Goal: Check status: Check status

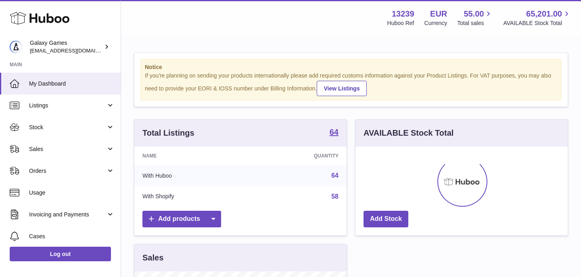
scroll to position [126, 212]
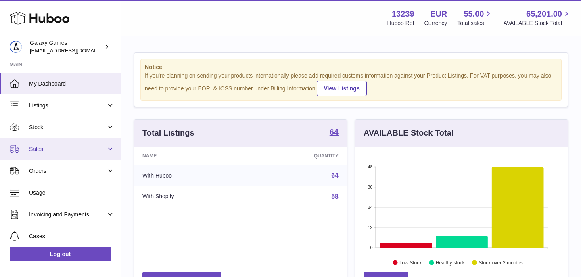
click at [54, 155] on link "Sales" at bounding box center [60, 149] width 121 height 22
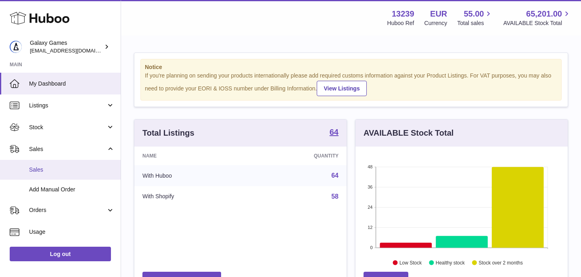
click at [48, 173] on span "Sales" at bounding box center [72, 170] width 86 height 8
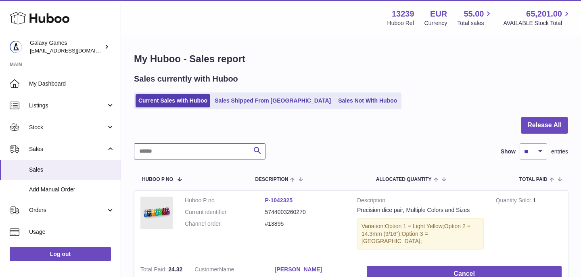
click at [178, 154] on input "text" at bounding box center [199, 151] width 131 height 16
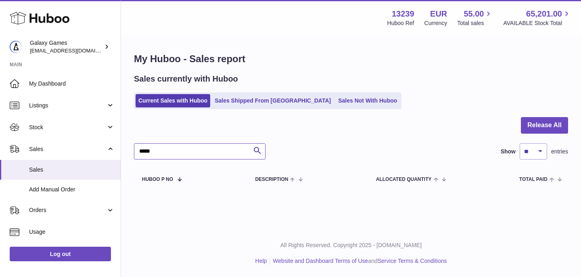
click at [187, 154] on input "*****" at bounding box center [199, 151] width 131 height 16
type input "*****"
click at [236, 104] on link "Sales Shipped From Huboo" at bounding box center [273, 100] width 122 height 13
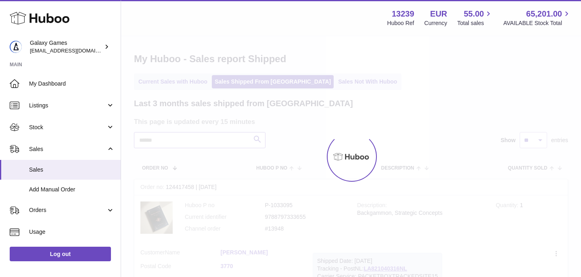
click at [187, 144] on input "text" at bounding box center [199, 140] width 131 height 16
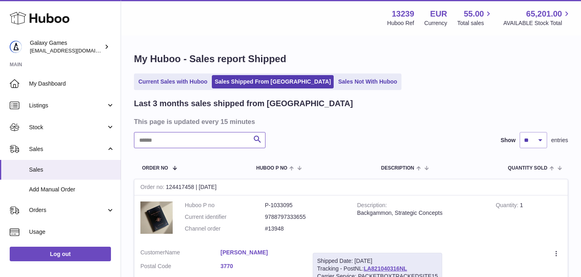
paste input "*****"
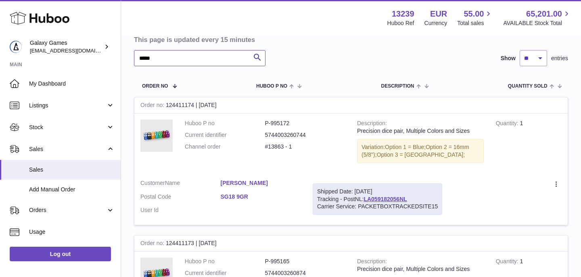
scroll to position [97, 0]
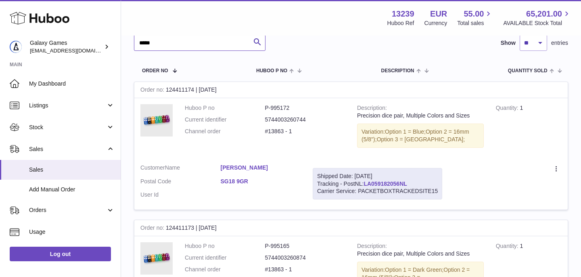
type input "*****"
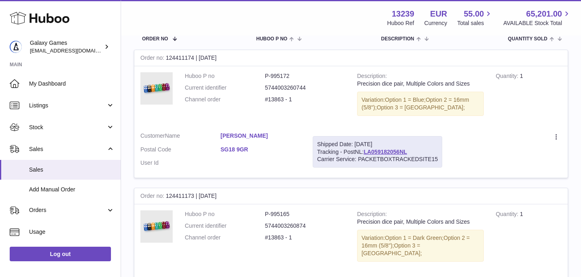
scroll to position [129, 0]
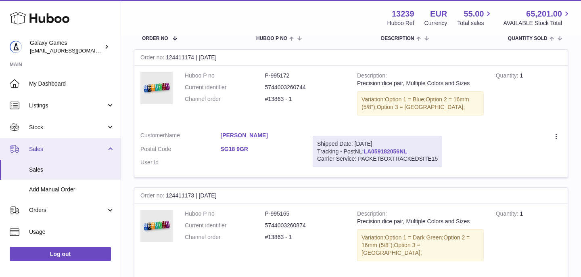
click at [47, 144] on link "Sales" at bounding box center [60, 149] width 121 height 22
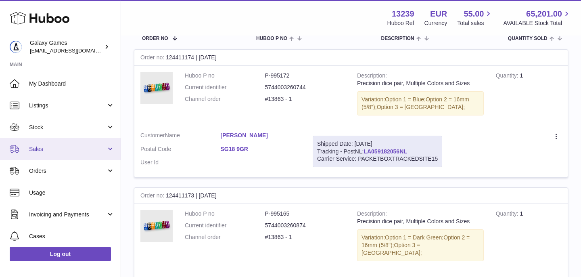
click at [48, 154] on link "Sales" at bounding box center [60, 149] width 121 height 22
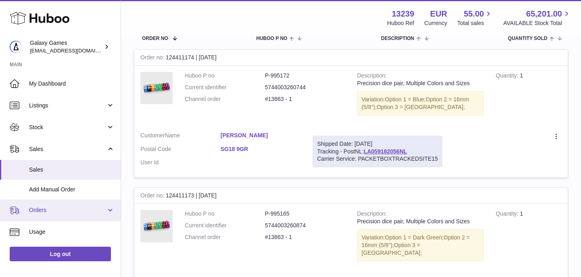
click at [43, 211] on span "Orders" at bounding box center [67, 210] width 77 height 8
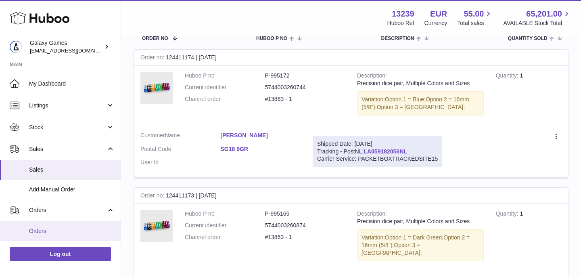
click at [54, 228] on span "Orders" at bounding box center [72, 231] width 86 height 8
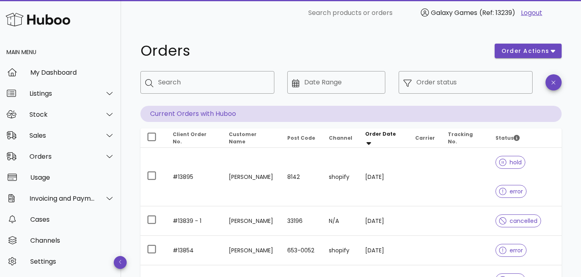
click at [191, 96] on div "​ Search" at bounding box center [207, 88] width 134 height 35
click at [190, 85] on input "Search" at bounding box center [213, 82] width 110 height 13
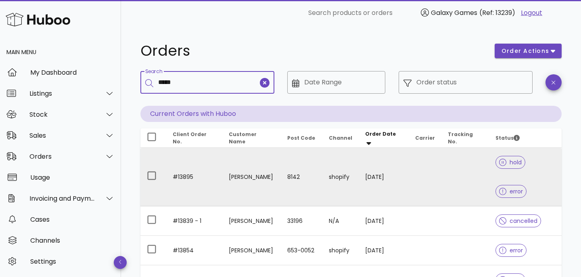
type input "*****"
click at [191, 161] on td "#13895" at bounding box center [194, 177] width 56 height 58
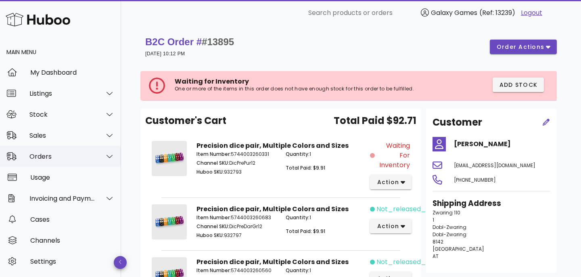
click at [56, 148] on div "Orders" at bounding box center [60, 156] width 121 height 21
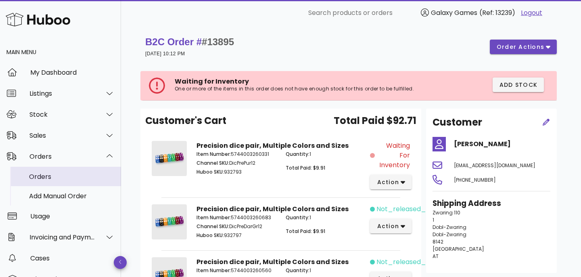
click at [52, 178] on div "Orders" at bounding box center [72, 177] width 86 height 8
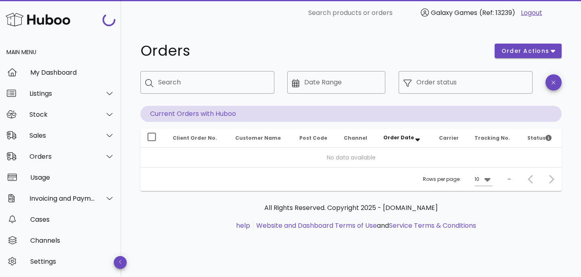
click at [193, 96] on div "​ Search" at bounding box center [207, 88] width 134 height 35
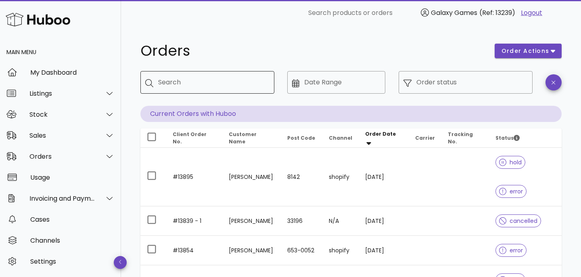
click at [190, 86] on input "Search" at bounding box center [213, 82] width 110 height 13
type input "*****"
click at [201, 52] on h1 "Orders" at bounding box center [312, 51] width 344 height 15
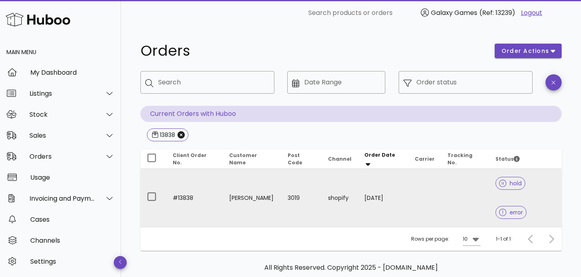
click at [183, 184] on td "#13838" at bounding box center [194, 198] width 56 height 58
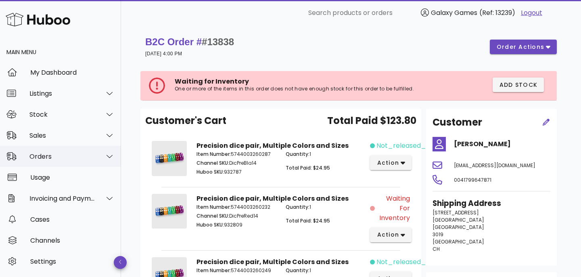
click at [61, 148] on div "Orders" at bounding box center [60, 156] width 121 height 21
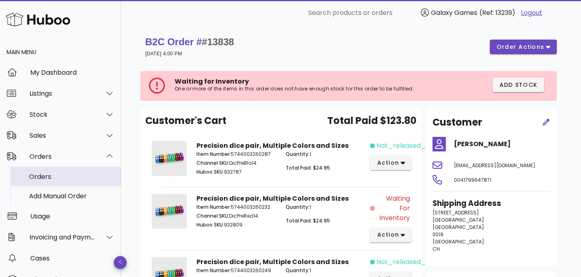
click at [56, 176] on div "Orders" at bounding box center [72, 177] width 86 height 8
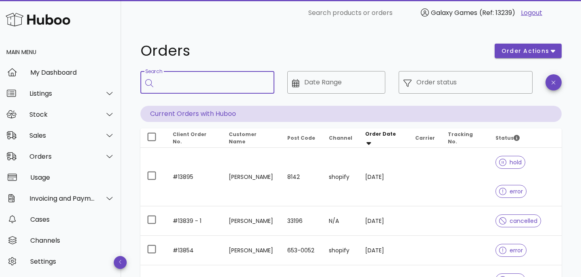
click at [186, 83] on input "Search" at bounding box center [213, 82] width 110 height 13
type input "*****"
click at [204, 51] on h1 "Orders" at bounding box center [312, 51] width 344 height 15
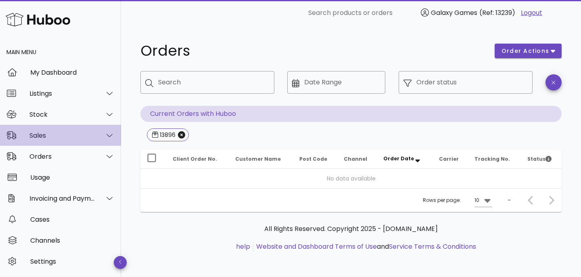
click at [69, 142] on div "Sales" at bounding box center [60, 135] width 121 height 21
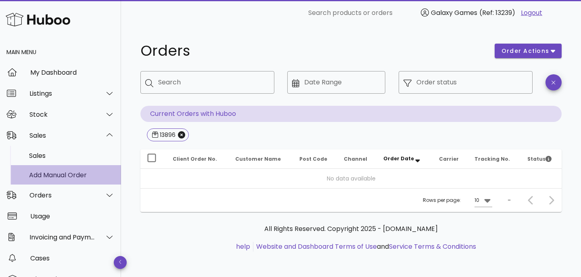
click at [63, 167] on div "Add Manual Order" at bounding box center [72, 174] width 86 height 17
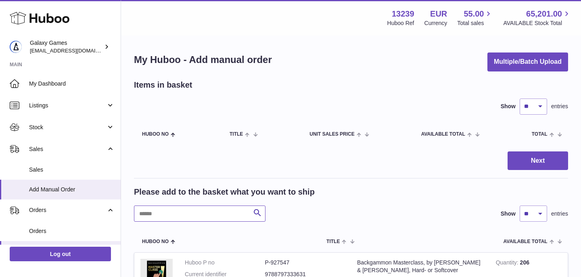
click at [176, 212] on input "text" at bounding box center [199, 213] width 131 height 16
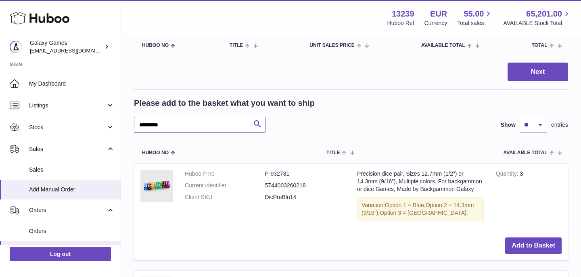
scroll to position [78, 0]
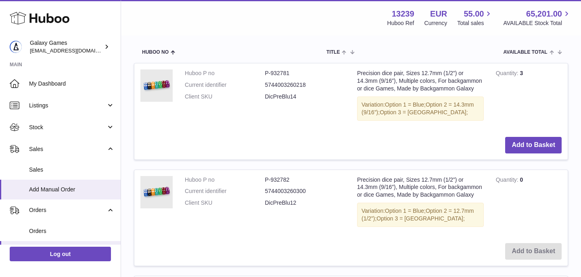
scroll to position [179, 0]
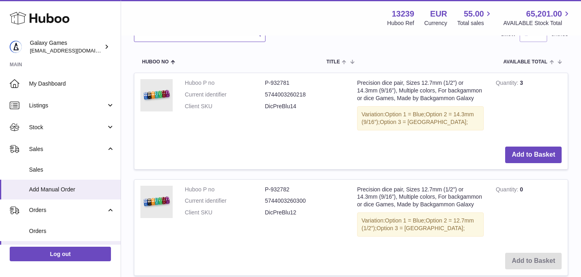
type input "*********"
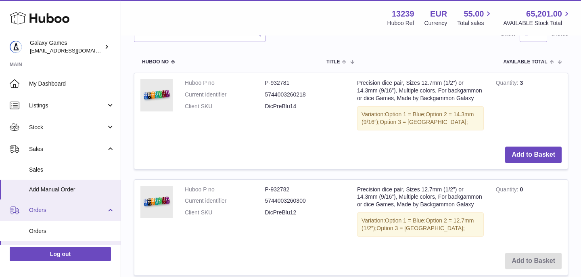
click at [40, 209] on span "Orders" at bounding box center [67, 210] width 77 height 8
click at [55, 216] on link "Orders" at bounding box center [60, 210] width 121 height 22
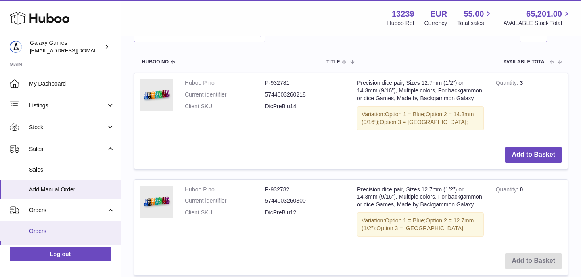
click at [55, 228] on span "Orders" at bounding box center [72, 231] width 86 height 8
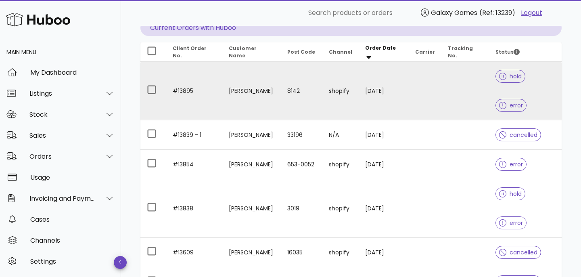
scroll to position [92, 0]
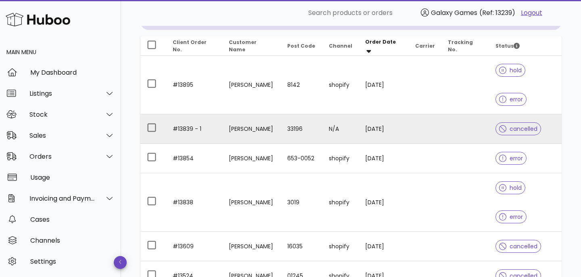
click at [187, 114] on td "#13839 - 1" at bounding box center [194, 128] width 56 height 29
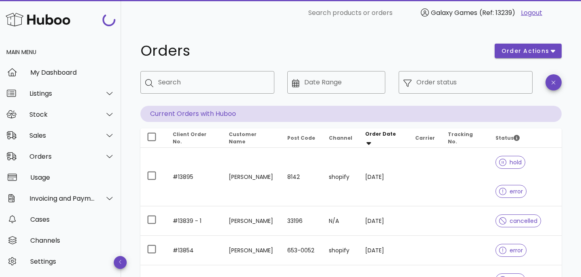
scroll to position [92, 0]
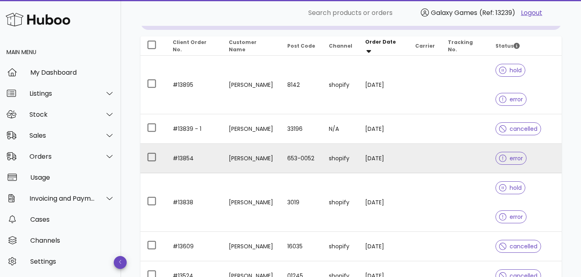
click at [184, 144] on td "#13854" at bounding box center [194, 158] width 56 height 29
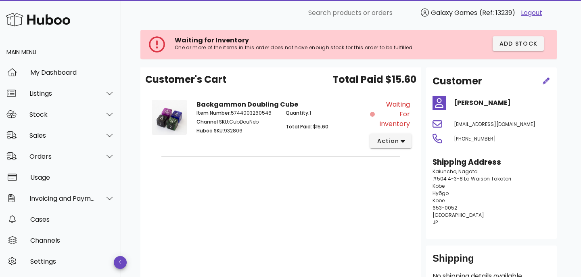
scroll to position [42, 0]
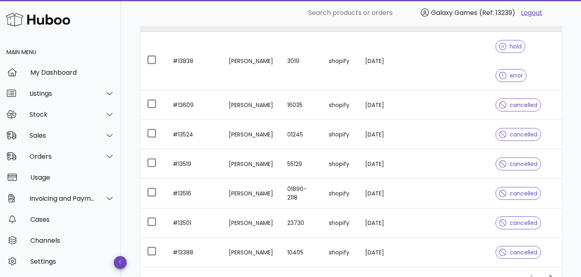
scroll to position [234, 0]
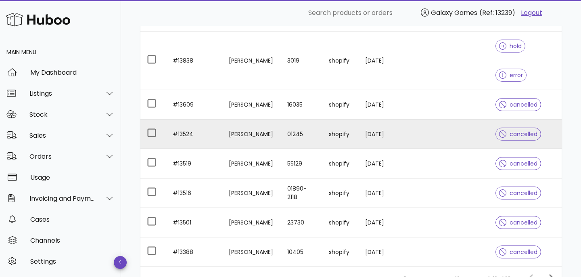
click at [186, 119] on td "#13524" at bounding box center [194, 133] width 56 height 29
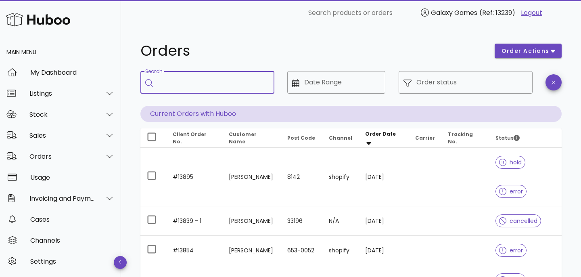
click at [180, 79] on input "Search" at bounding box center [213, 82] width 110 height 13
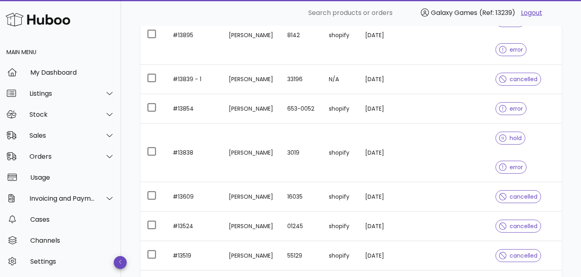
scroll to position [254, 0]
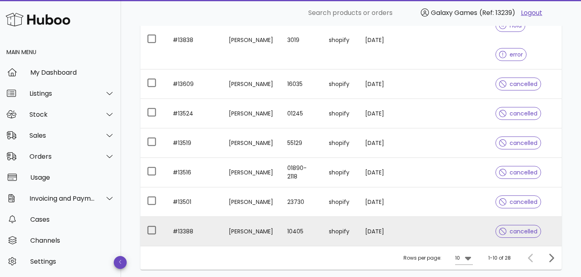
click at [186, 217] on td "#13388" at bounding box center [194, 231] width 56 height 29
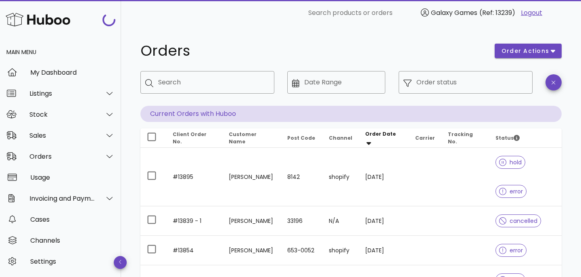
scroll to position [254, 0]
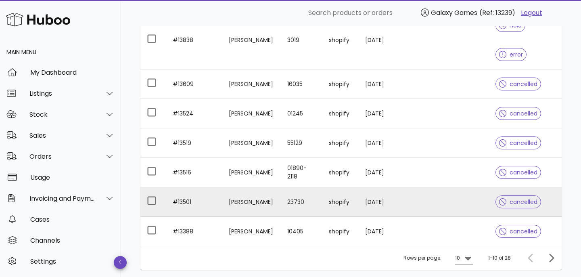
click at [183, 187] on td "#13501" at bounding box center [194, 201] width 56 height 29
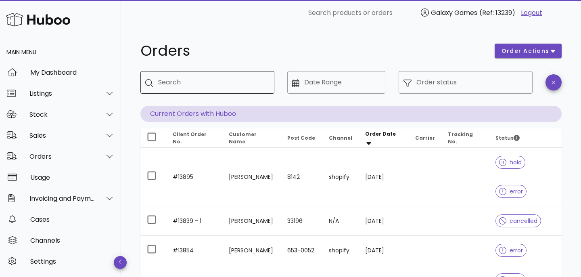
click at [190, 91] on div "Search" at bounding box center [213, 82] width 110 height 23
type input "*****"
click at [224, 50] on h1 "Orders" at bounding box center [312, 51] width 344 height 15
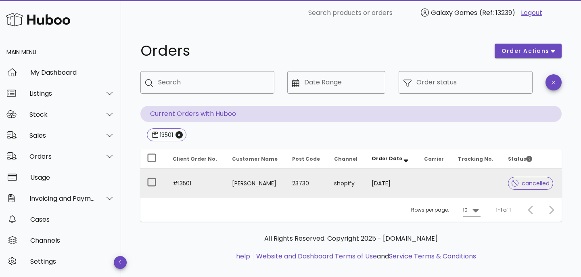
click at [183, 182] on td "#13501" at bounding box center [195, 183] width 59 height 29
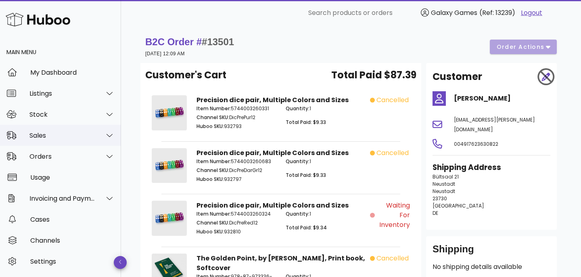
click at [46, 139] on div "Sales" at bounding box center [60, 135] width 121 height 21
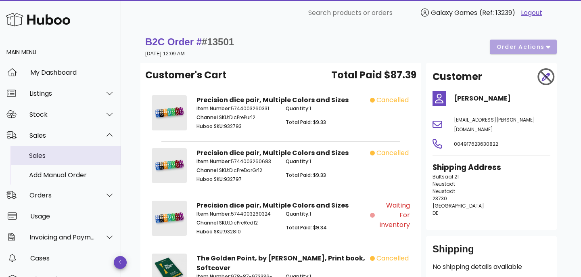
click at [46, 159] on div "Sales" at bounding box center [72, 156] width 86 height 8
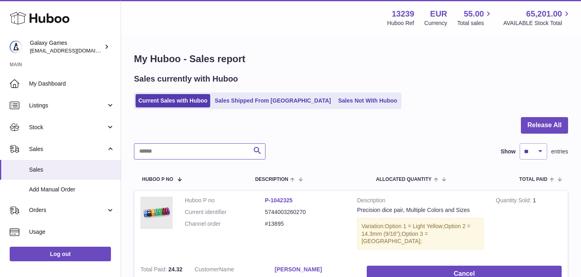
click at [178, 152] on input "text" at bounding box center [199, 151] width 131 height 16
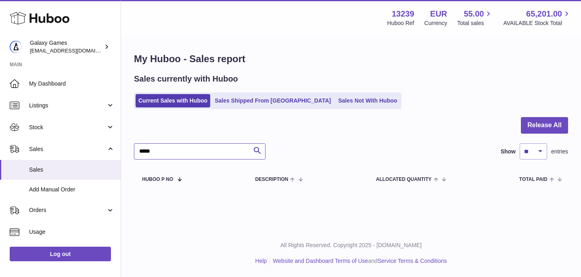
click at [165, 153] on input "*****" at bounding box center [199, 151] width 131 height 16
type input "*****"
click at [269, 87] on div "Sales currently with Huboo Current Sales with Huboo Sales Shipped From [GEOGRAP…" at bounding box center [351, 90] width 434 height 35
click at [269, 91] on div "Sales currently with Huboo Current Sales with Huboo Sales Shipped From [GEOGRAP…" at bounding box center [351, 90] width 434 height 35
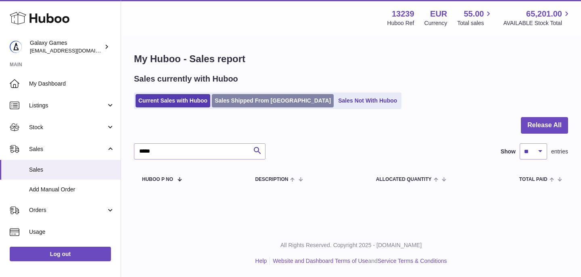
click at [269, 101] on link "Sales Shipped From [GEOGRAPHIC_DATA]" at bounding box center [273, 100] width 122 height 13
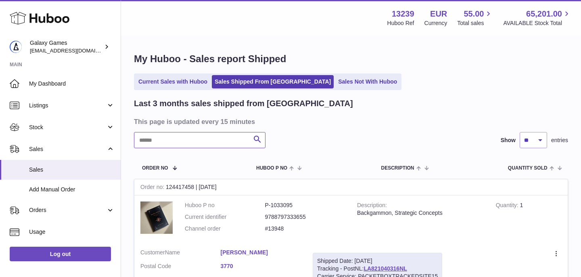
click at [187, 144] on input "text" at bounding box center [199, 140] width 131 height 16
paste input "*****"
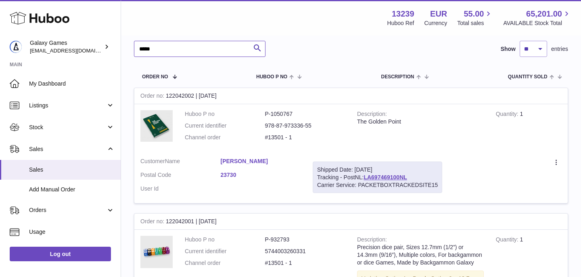
scroll to position [91, 0]
type input "*****"
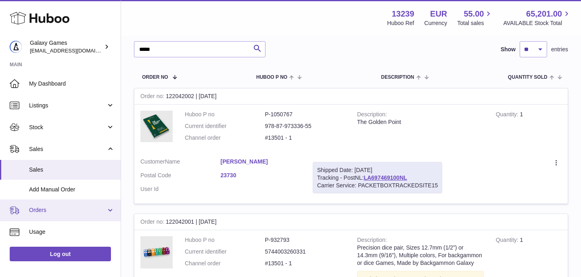
click at [58, 208] on span "Orders" at bounding box center [67, 210] width 77 height 8
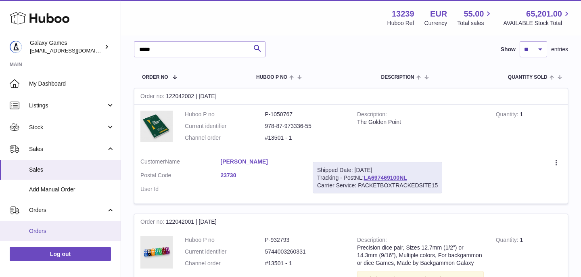
click at [55, 227] on span "Orders" at bounding box center [72, 231] width 86 height 8
